Goal: Task Accomplishment & Management: Complete application form

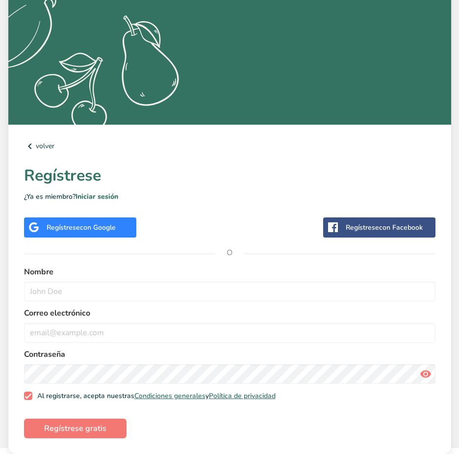
scroll to position [154, 0]
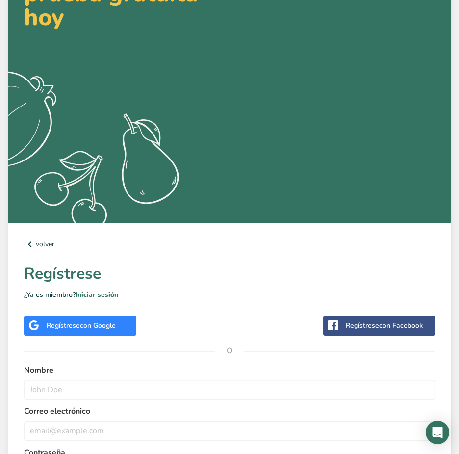
scroll to position [196, 0]
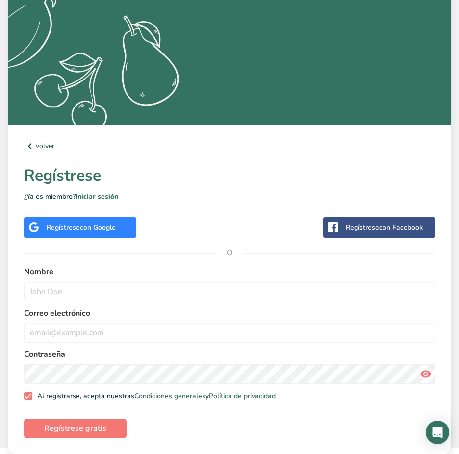
click at [80, 229] on span "con Google" at bounding box center [98, 227] width 36 height 9
